Goal: Task Accomplishment & Management: Use online tool/utility

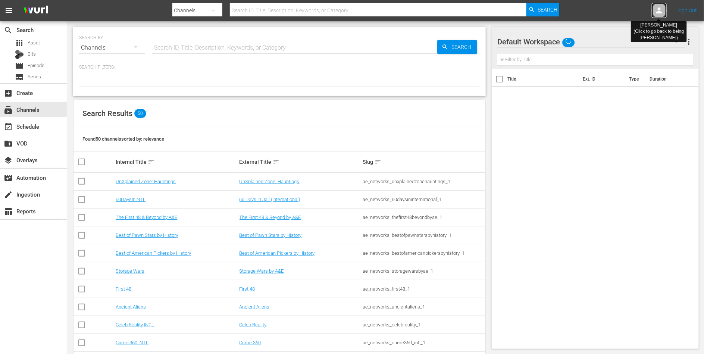
click at [662, 7] on icon at bounding box center [659, 10] width 9 height 9
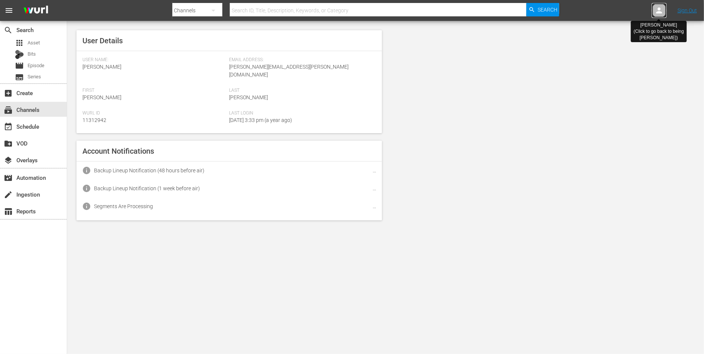
click at [662, 7] on icon at bounding box center [659, 10] width 9 height 9
click at [661, 11] on icon at bounding box center [659, 10] width 9 height 9
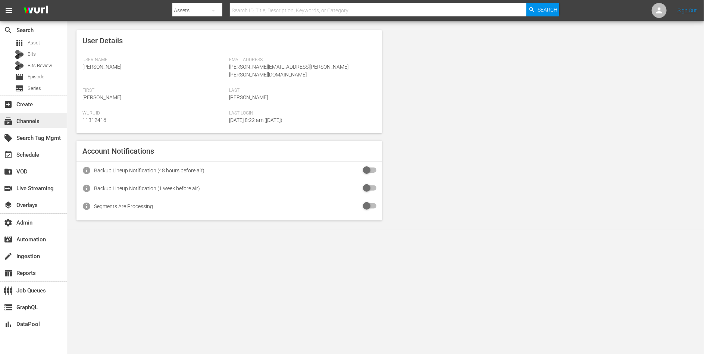
click at [32, 122] on div "subscriptions Channels" at bounding box center [21, 120] width 42 height 7
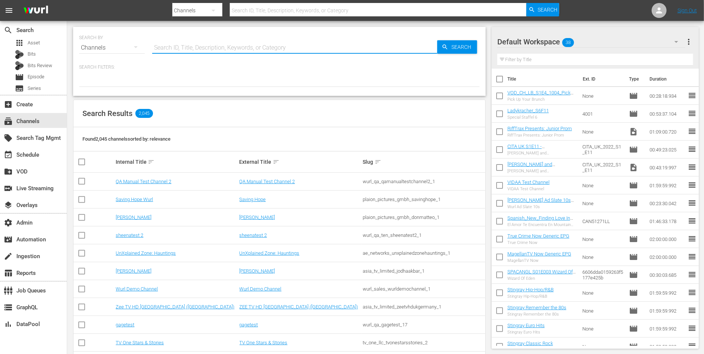
click at [192, 47] on input "text" at bounding box center [294, 48] width 285 height 18
paste input "Westernfilme"
type input "Westernfilme"
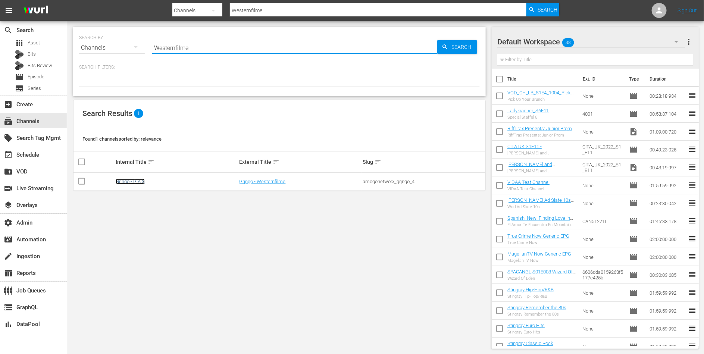
click at [137, 183] on link "Grjngo - G,A,S" at bounding box center [130, 182] width 29 height 6
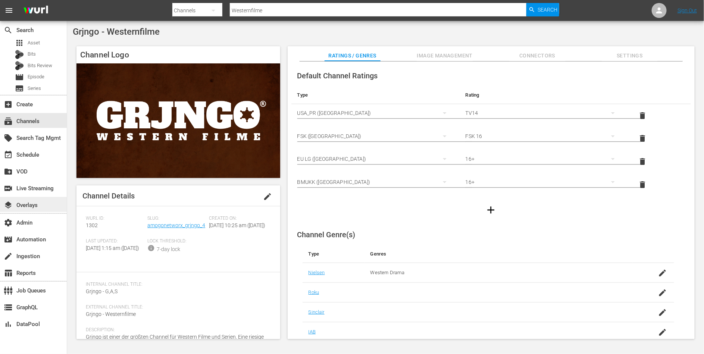
click at [38, 208] on div "layers Overlays" at bounding box center [21, 204] width 42 height 7
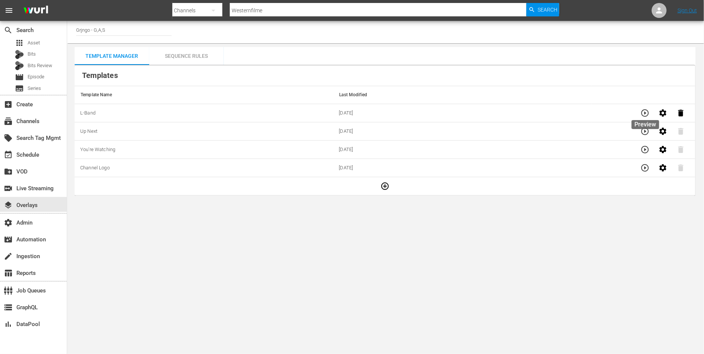
click at [647, 114] on icon "button" at bounding box center [645, 113] width 9 height 9
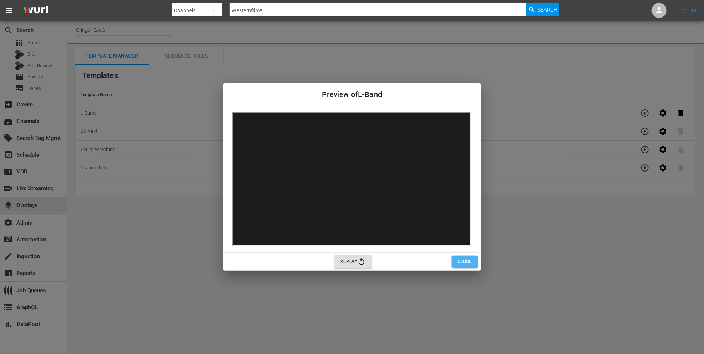
click at [457, 259] on button "Close" at bounding box center [465, 262] width 26 height 12
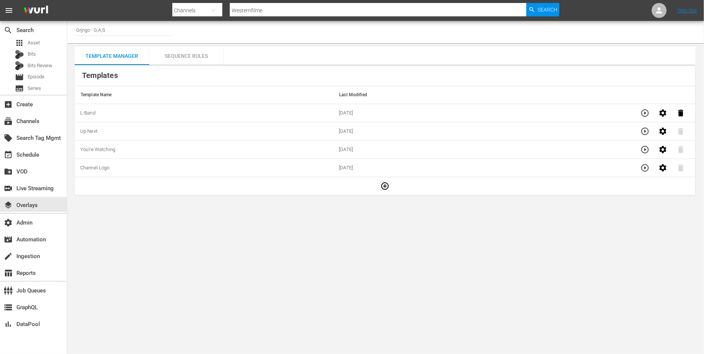
click at [646, 128] on icon "button" at bounding box center [645, 131] width 9 height 9
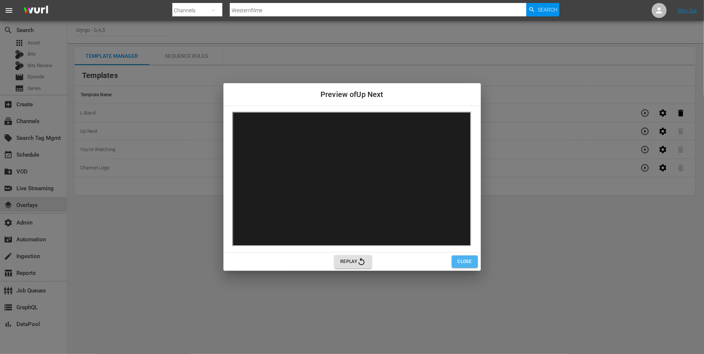
click at [467, 266] on button "Close" at bounding box center [465, 262] width 26 height 12
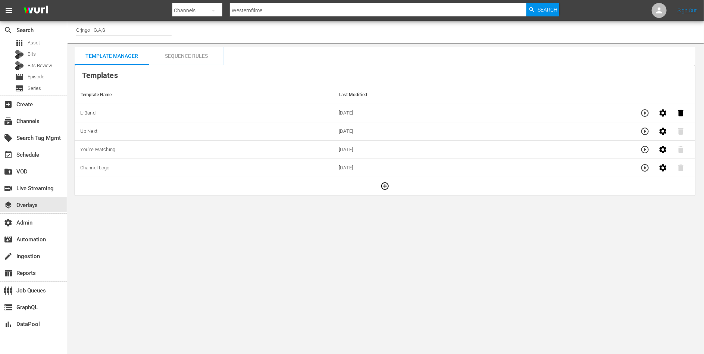
click at [646, 146] on icon "button" at bounding box center [645, 149] width 9 height 9
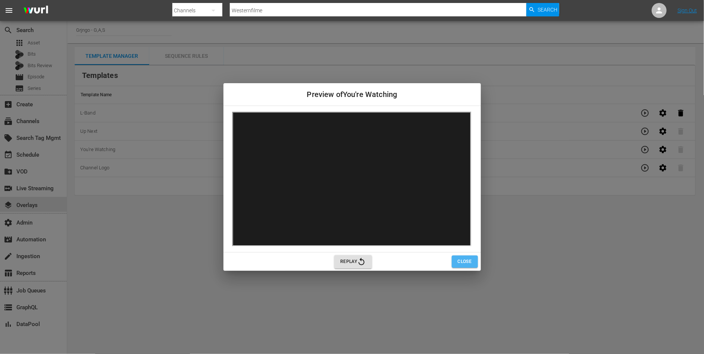
click at [465, 264] on span "Close" at bounding box center [465, 262] width 14 height 8
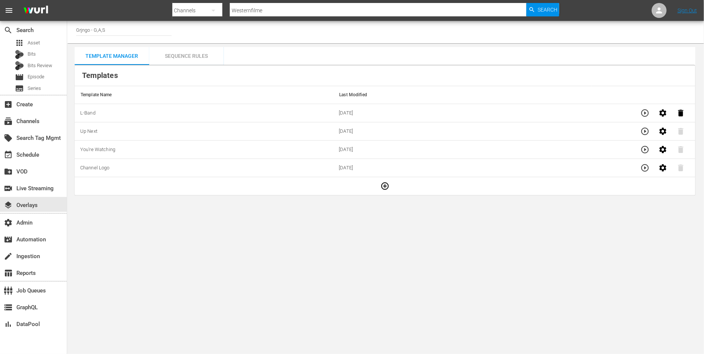
click at [648, 166] on icon "button" at bounding box center [645, 167] width 9 height 9
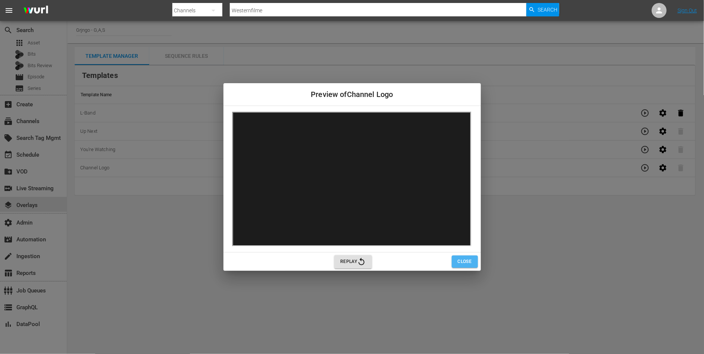
click at [460, 263] on span "Close" at bounding box center [465, 262] width 14 height 8
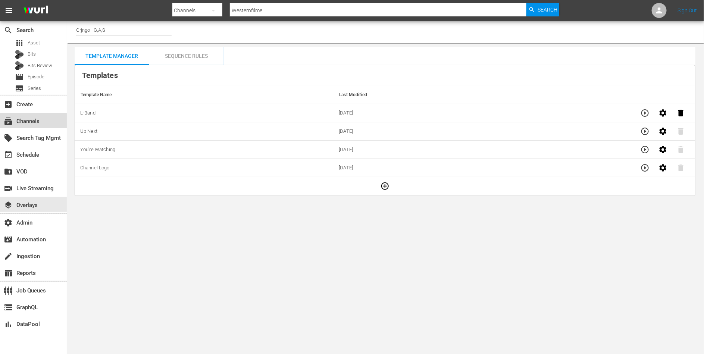
click at [29, 121] on div "subscriptions Channels" at bounding box center [21, 120] width 42 height 7
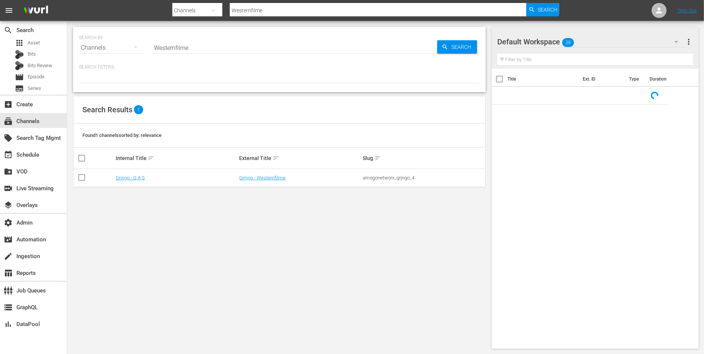
click at [383, 177] on div "amogonetworx_grjngo_4" at bounding box center [423, 178] width 121 height 6
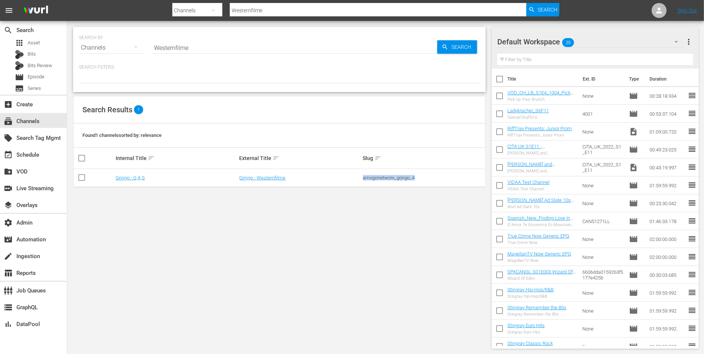
click at [383, 177] on div "amogonetworx_grjngo_4" at bounding box center [423, 178] width 121 height 6
copy div "amogonetworx_grjngo_4"
click at [258, 231] on div "SEARCH BY Search By Channels Search ID, Title, Description, Keywords, or Catego…" at bounding box center [279, 188] width 425 height 334
click at [196, 271] on div "SEARCH BY Search By Channels Search ID, Title, Description, Keywords, or Catego…" at bounding box center [279, 188] width 425 height 334
click at [35, 124] on div "subscriptions Channels" at bounding box center [21, 120] width 42 height 7
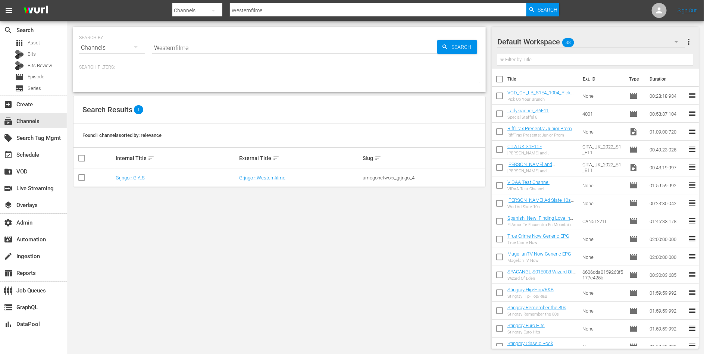
click at [180, 49] on input "Westernfilme" at bounding box center [294, 48] width 285 height 18
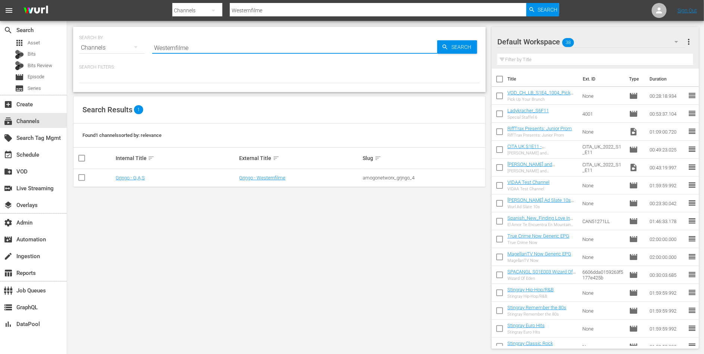
click at [180, 49] on input "Westernfilme" at bounding box center [294, 48] width 285 height 18
type input "sparkle"
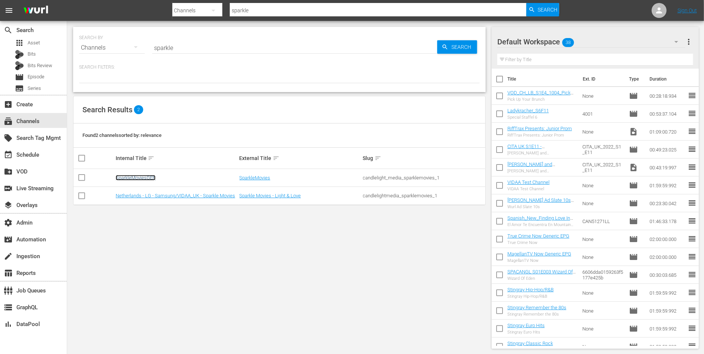
click at [128, 178] on link "SparkleMoviesGER" at bounding box center [136, 178] width 40 height 6
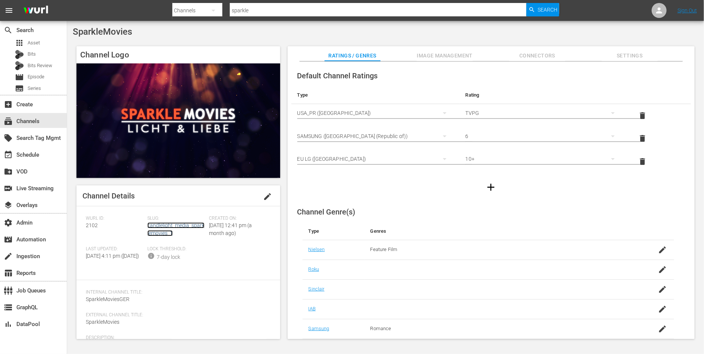
click at [159, 228] on link "candlelight_media_sparklemovies_1" at bounding box center [175, 229] width 57 height 14
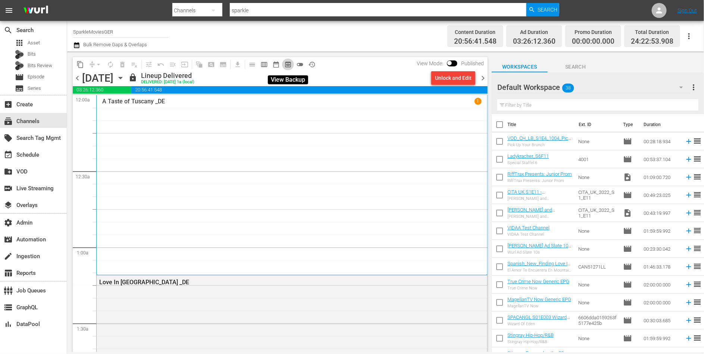
click at [287, 62] on span "preview_outlined" at bounding box center [287, 64] width 7 height 7
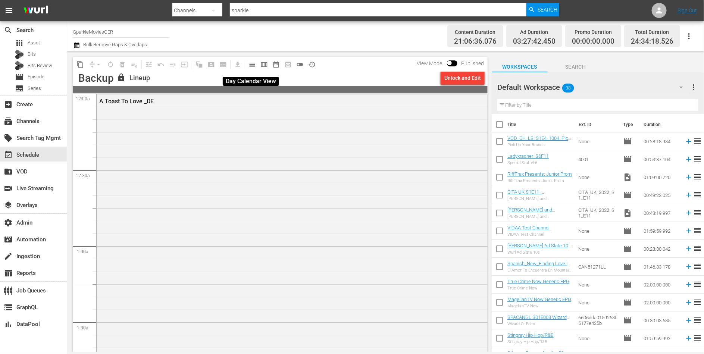
click at [252, 66] on span "calendar_view_day_outlined" at bounding box center [252, 64] width 7 height 7
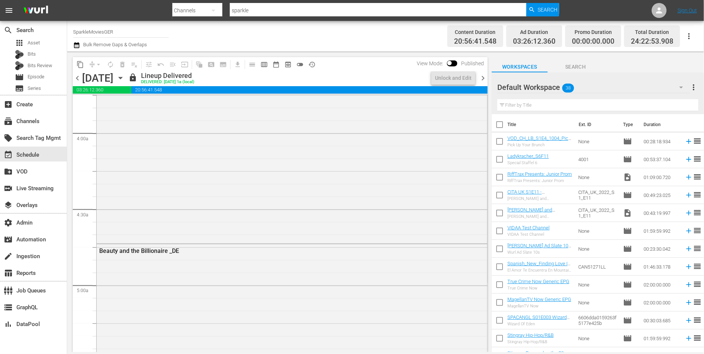
scroll to position [732, 0]
click at [210, 176] on div "Beauty and the Billionaire _DE" at bounding box center [292, 217] width 391 height 269
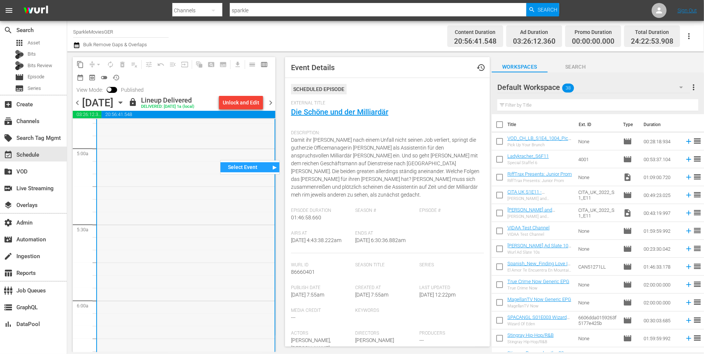
scroll to position [639, 0]
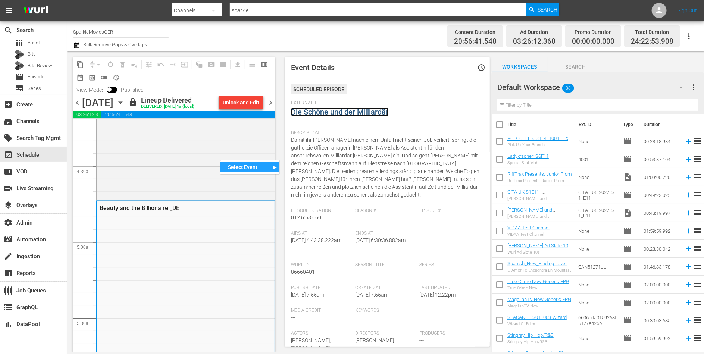
click at [330, 113] on link "Die Schöne und der Milliardär" at bounding box center [339, 112] width 97 height 9
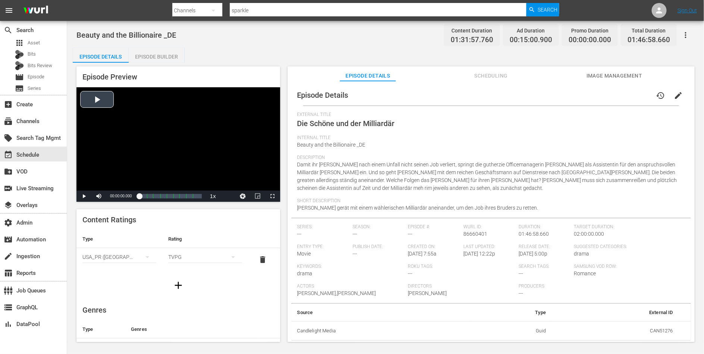
click at [200, 149] on div "Video Player" at bounding box center [179, 138] width 204 height 103
click at [188, 197] on div "01:22:38.126 Die Schöne und der Milliardär (8/9)" at bounding box center [187, 196] width 0 height 7
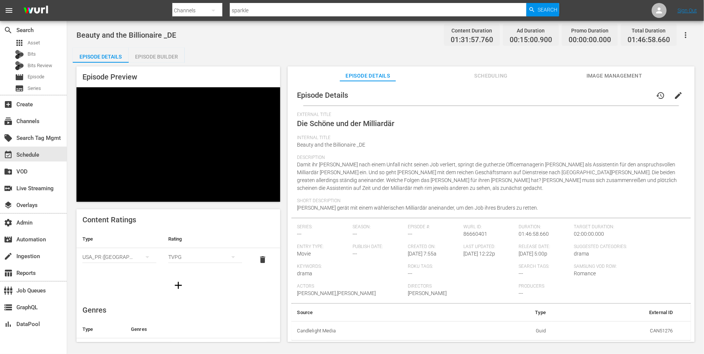
click at [599, 74] on span "Image Management" at bounding box center [615, 75] width 56 height 9
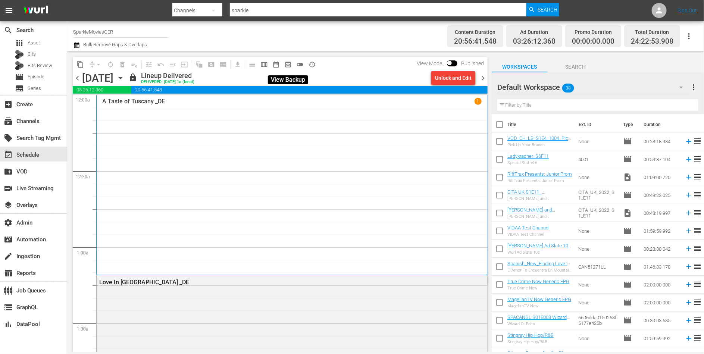
click at [289, 66] on span "preview_outlined" at bounding box center [287, 64] width 7 height 7
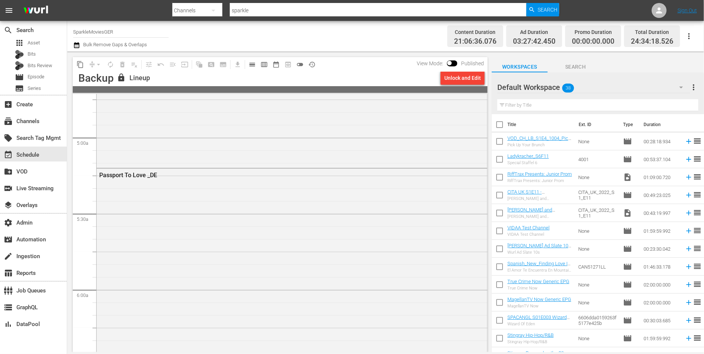
scroll to position [929, 0]
